Goal: Check status: Check status

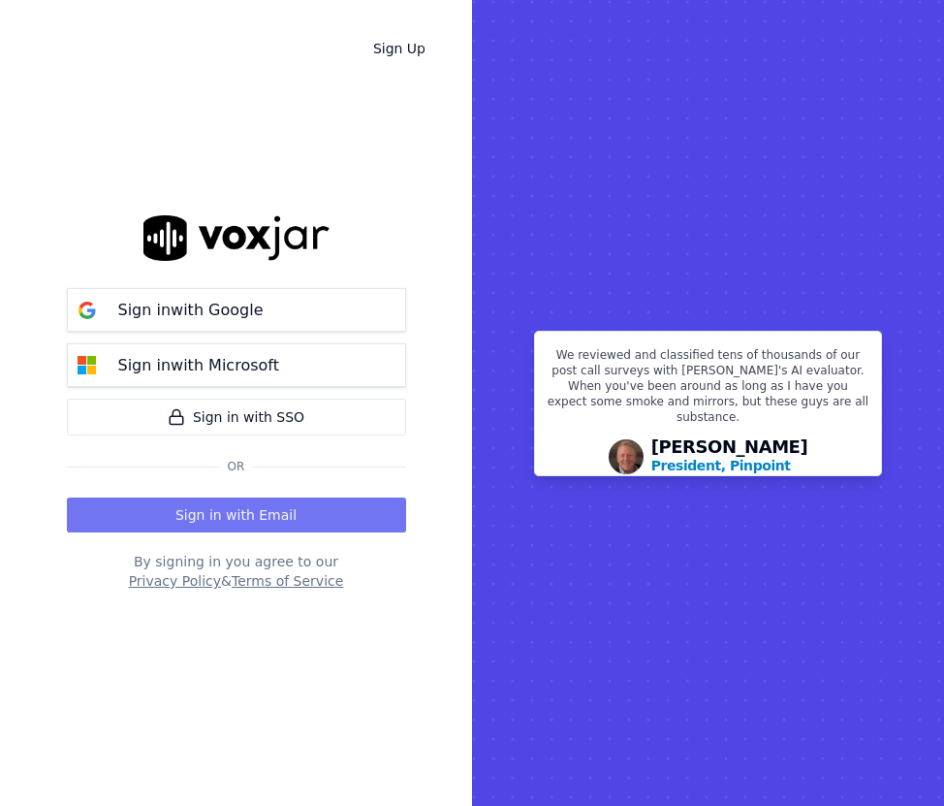
click at [218, 508] on button "Sign in with Email" at bounding box center [236, 514] width 339 height 35
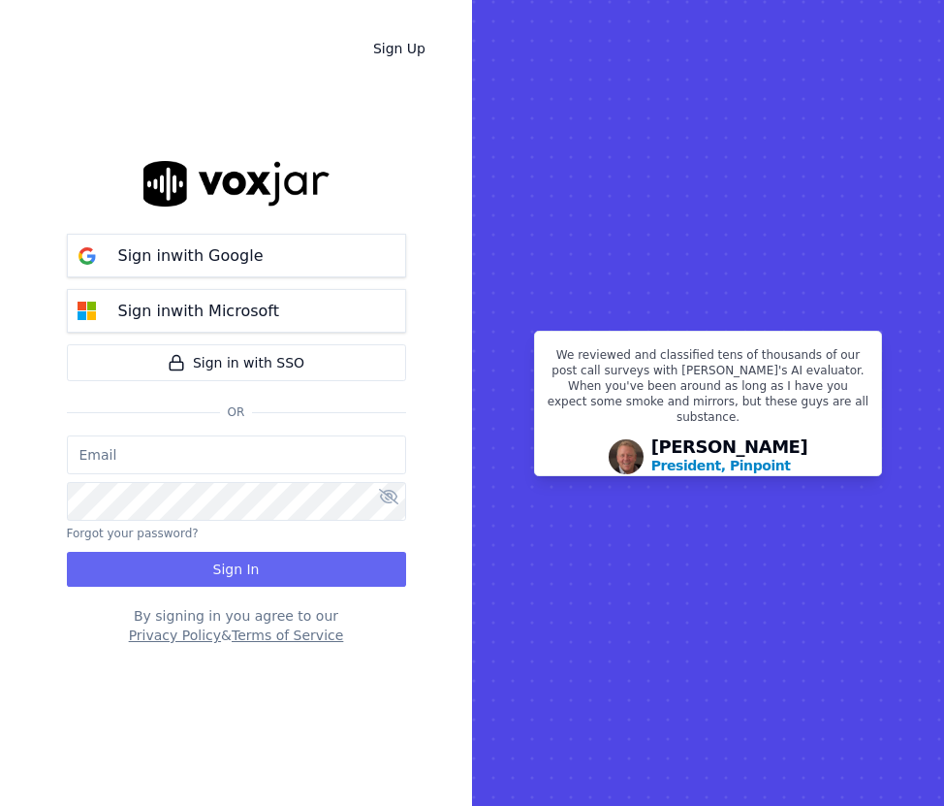
type input "[EMAIL_ADDRESS][DOMAIN_NAME]"
click at [196, 454] on input "[EMAIL_ADDRESS][DOMAIN_NAME]" at bounding box center [236, 454] width 339 height 39
click at [63, 604] on div "Sign Up Sign in with Google Sign in with Microsoft Sign in with SSO Or [EMAIL_A…" at bounding box center [236, 403] width 472 height 806
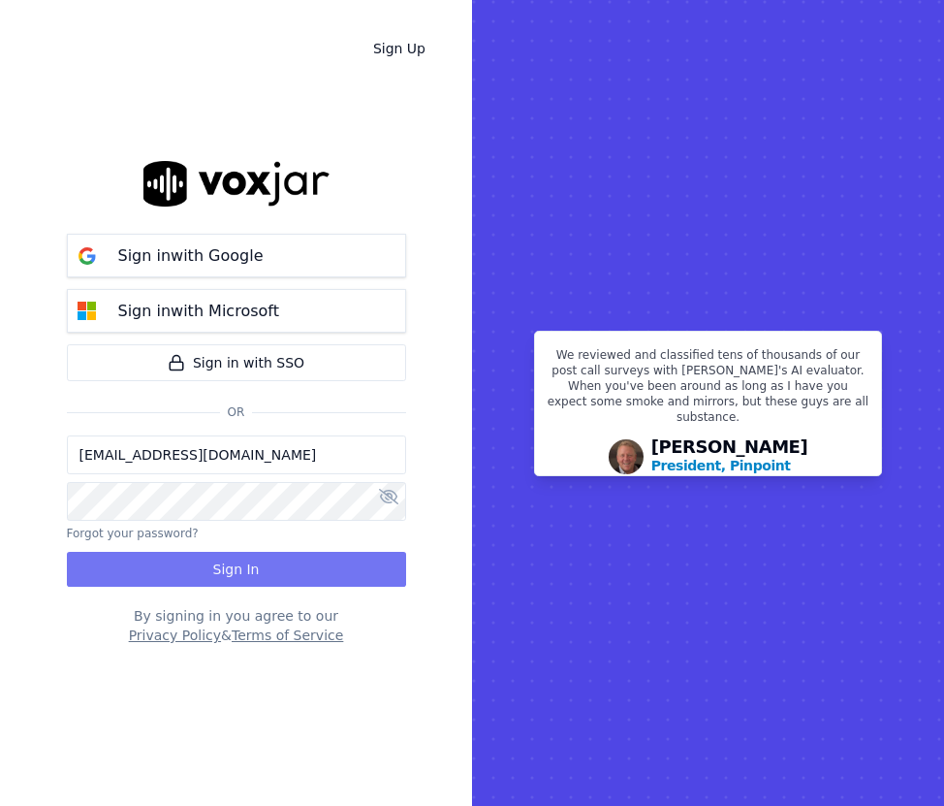
click at [103, 554] on button "Sign In" at bounding box center [236, 569] width 339 height 35
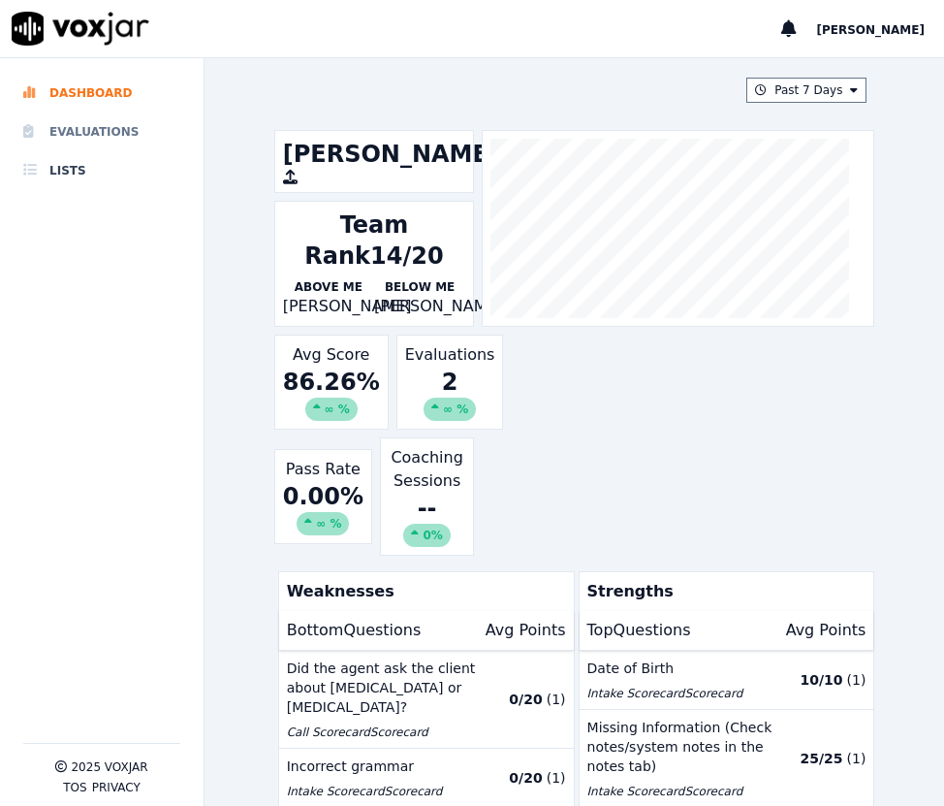
click at [125, 128] on li "Evaluations" at bounding box center [101, 131] width 157 height 39
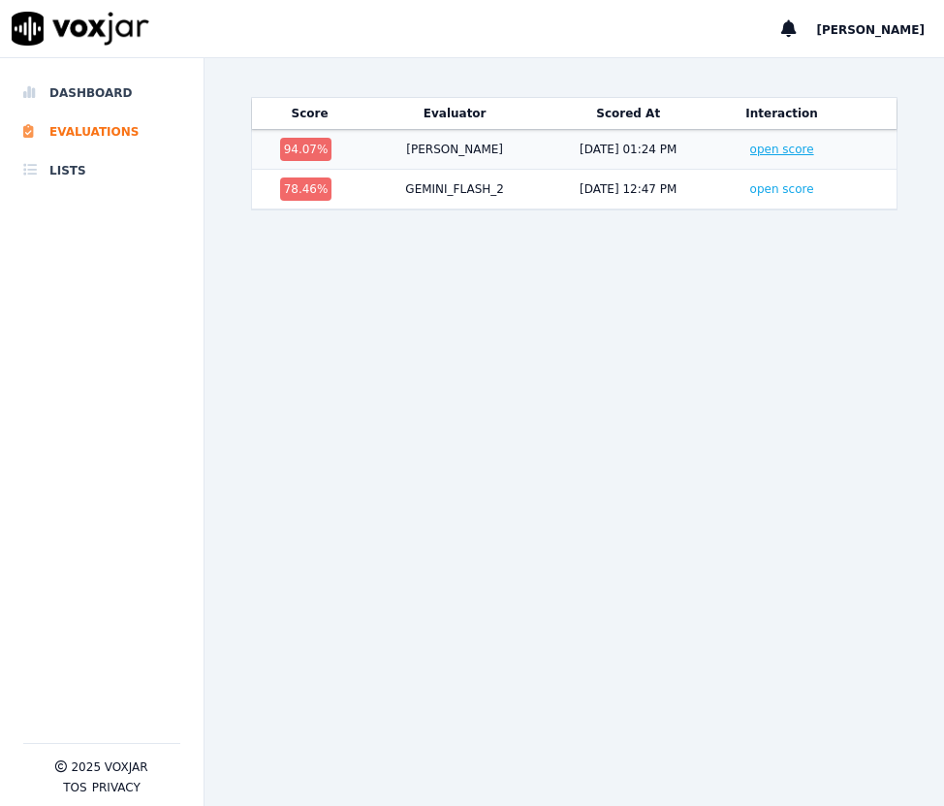
click at [751, 147] on link "open score" at bounding box center [783, 150] width 64 height 14
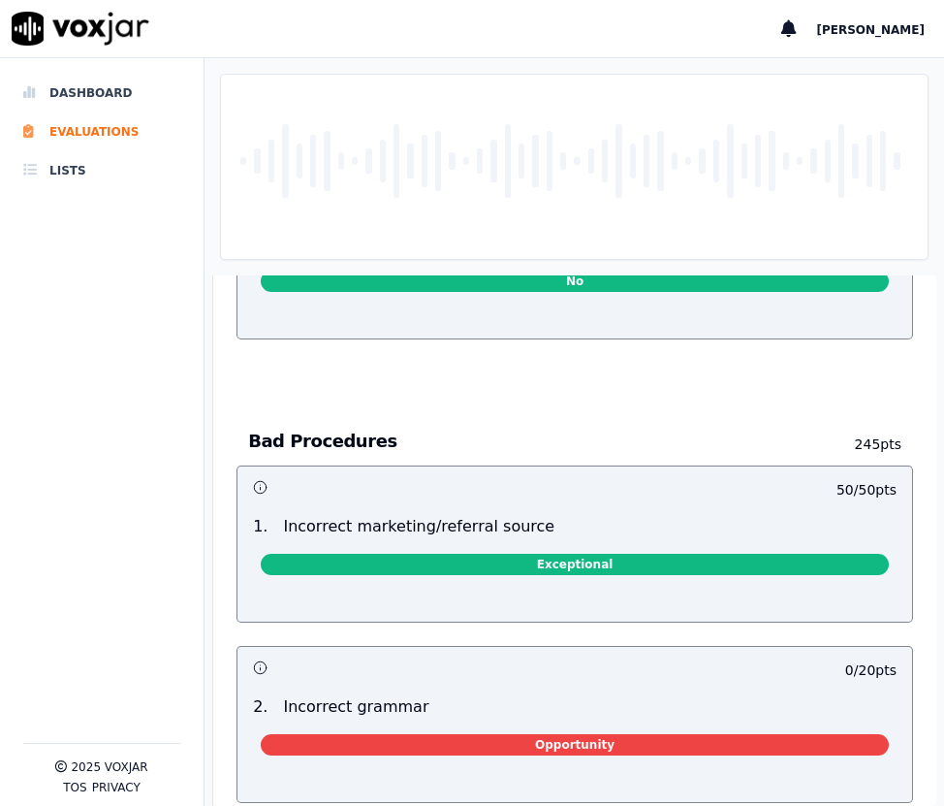
scroll to position [4558, 0]
